Goal: Information Seeking & Learning: Find specific page/section

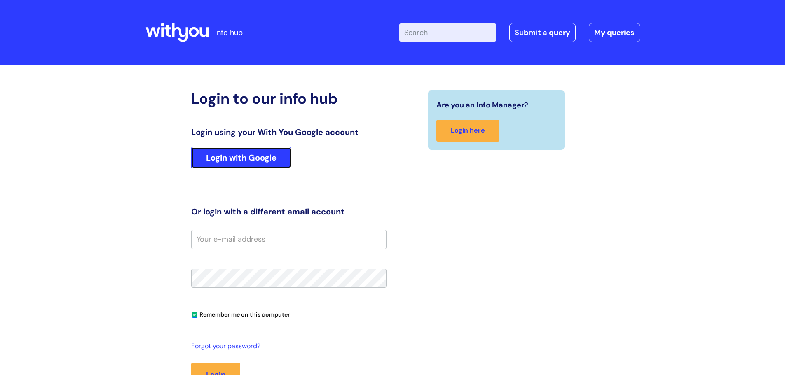
click at [263, 154] on link "Login with Google" at bounding box center [241, 157] width 100 height 21
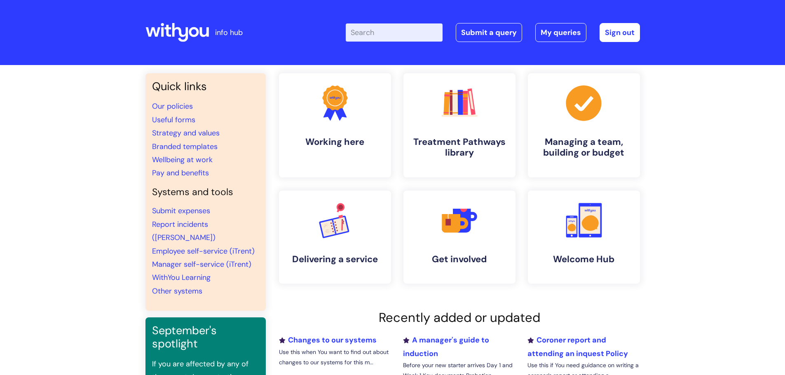
click at [408, 31] on input "Enter your search term here..." at bounding box center [394, 32] width 97 height 18
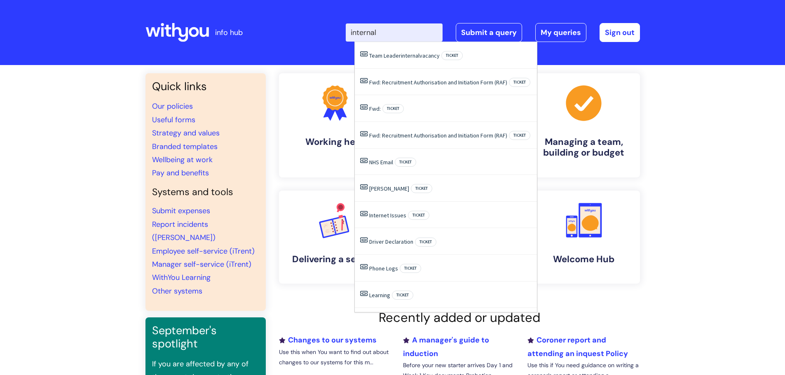
type input "internal"
click button "Search" at bounding box center [0, 0] width 0 height 0
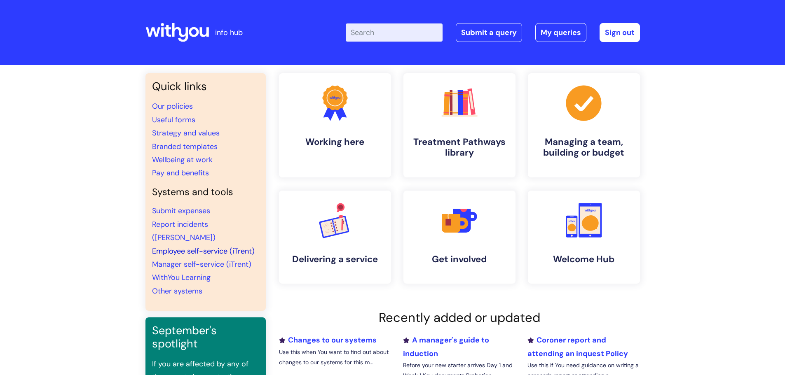
click at [179, 246] on link "Employee self-service (iTrent)" at bounding box center [203, 251] width 103 height 10
